Goal: Task Accomplishment & Management: Use online tool/utility

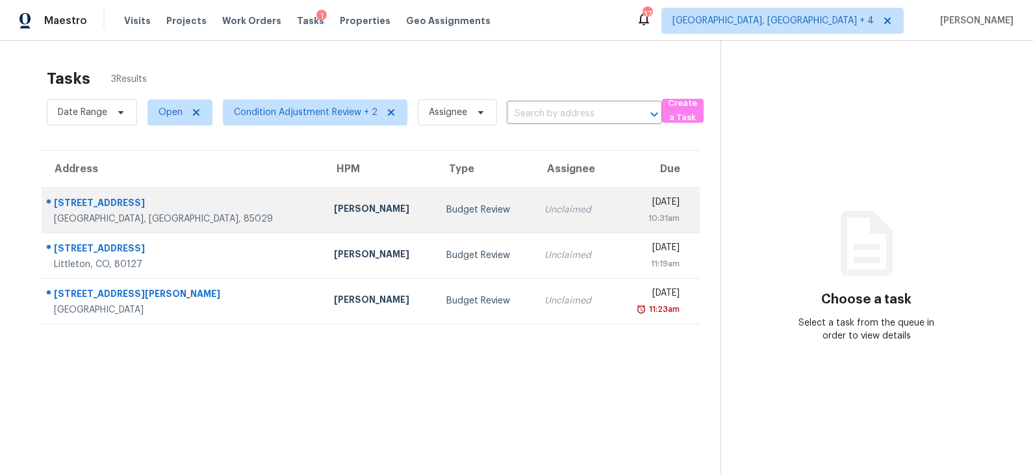
click at [334, 211] on div "[PERSON_NAME]" at bounding box center [380, 210] width 92 height 16
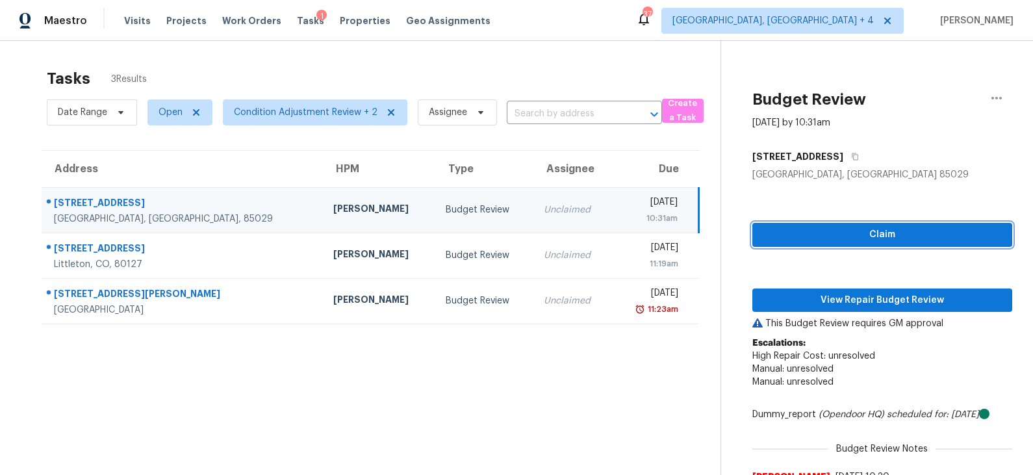
click at [855, 234] on span "Claim" at bounding box center [882, 235] width 239 height 16
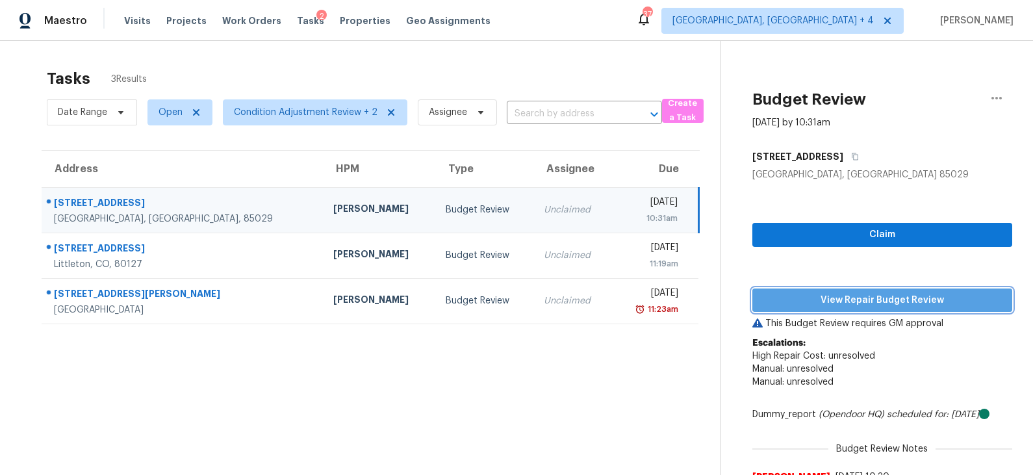
click at [846, 304] on span "View Repair Budget Review" at bounding box center [882, 300] width 239 height 16
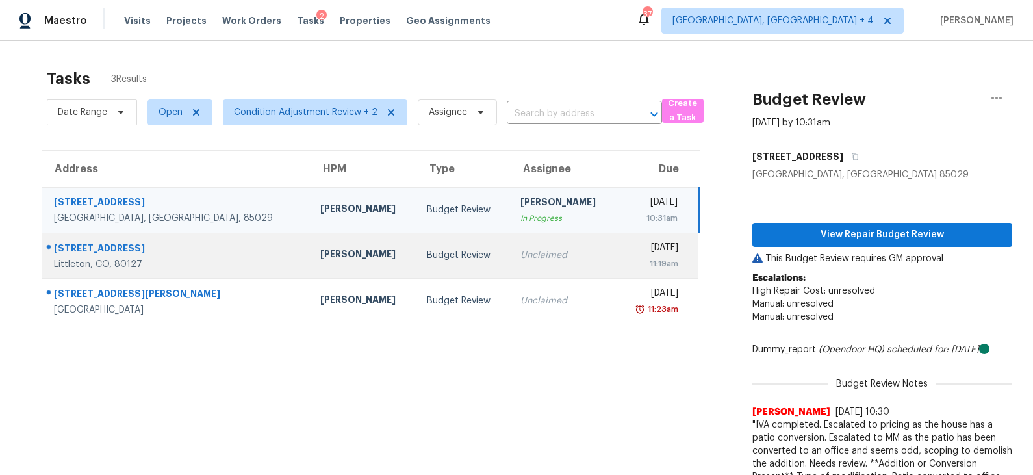
click at [427, 261] on div "Budget Review" at bounding box center [463, 255] width 73 height 13
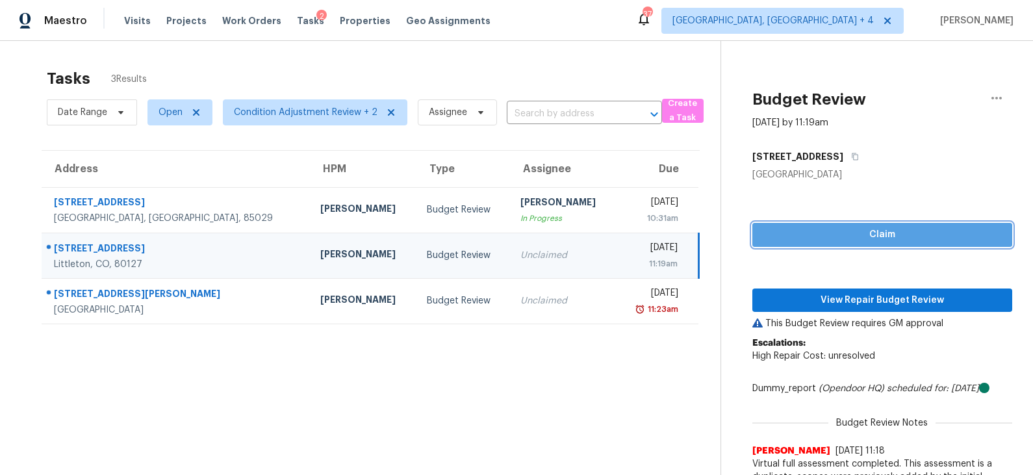
click at [841, 238] on span "Claim" at bounding box center [882, 235] width 239 height 16
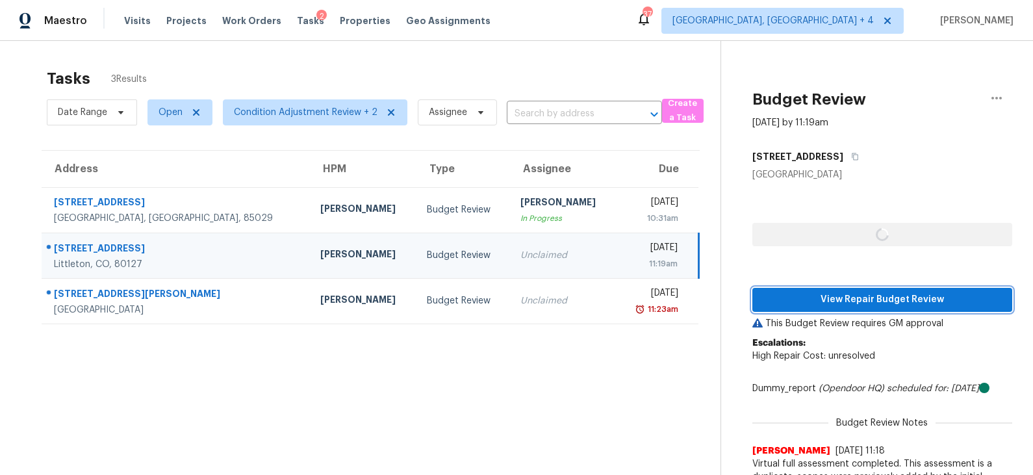
click at [840, 304] on span "View Repair Budget Review" at bounding box center [882, 300] width 239 height 16
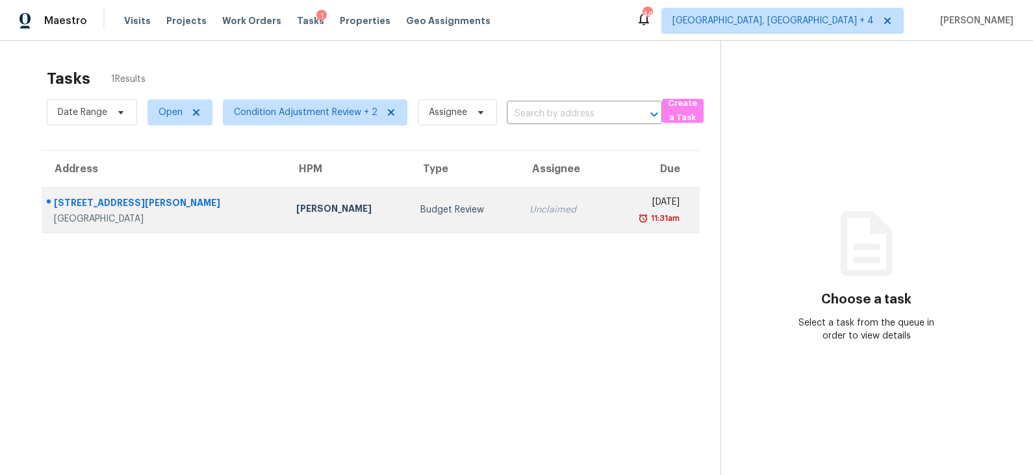
click at [421, 206] on div "Budget Review" at bounding box center [465, 209] width 88 height 13
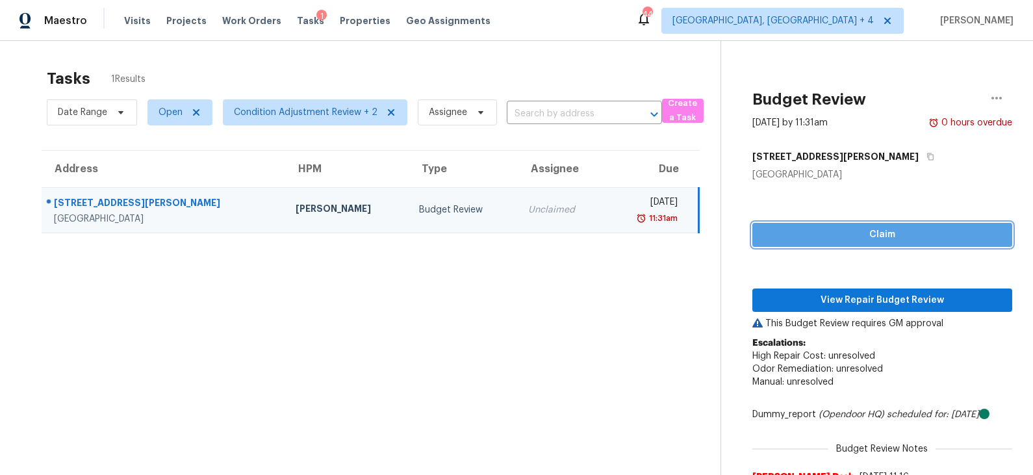
click at [874, 237] on span "Claim" at bounding box center [882, 235] width 239 height 16
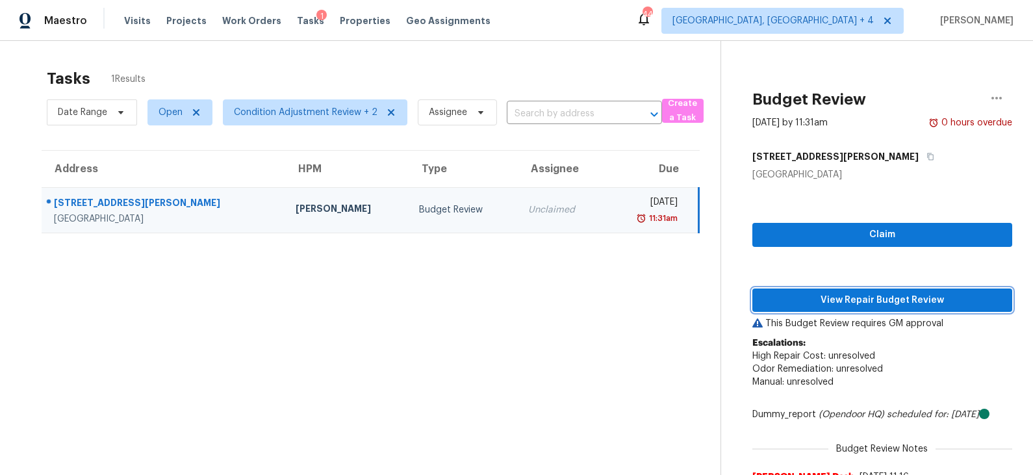
click at [857, 296] on span "View Repair Budget Review" at bounding box center [882, 300] width 239 height 16
